Goal: Check status

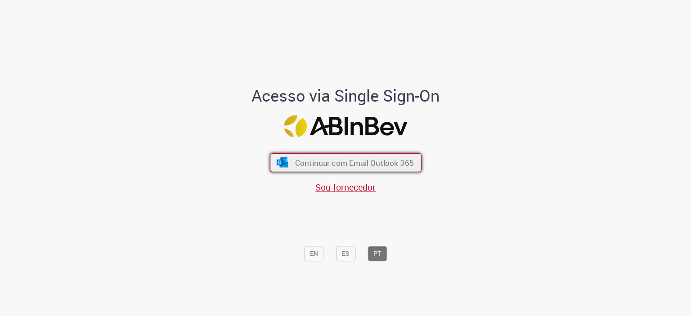
click at [295, 156] on button "Continuar com Email Outlook 365" at bounding box center [346, 162] width 152 height 19
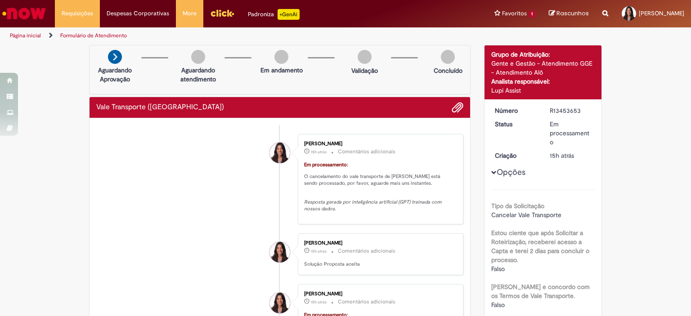
click at [214, 224] on li "[PERSON_NAME] 15h atrás 15 horas atrás Comentários adicionais Em processamento:…" at bounding box center [279, 179] width 367 height 90
click at [236, 167] on li "[PERSON_NAME] 15h atrás 15 horas atrás Comentários adicionais Em processamento:…" at bounding box center [279, 179] width 367 height 90
